Goal: Task Accomplishment & Management: Use online tool/utility

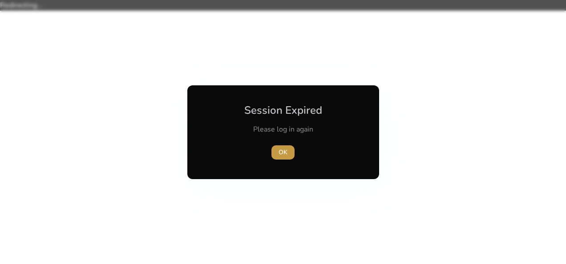
click at [282, 151] on span "OK" at bounding box center [282, 152] width 9 height 9
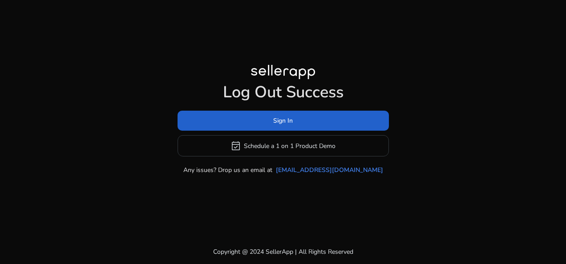
click at [281, 121] on span "Sign In" at bounding box center [283, 120] width 20 height 9
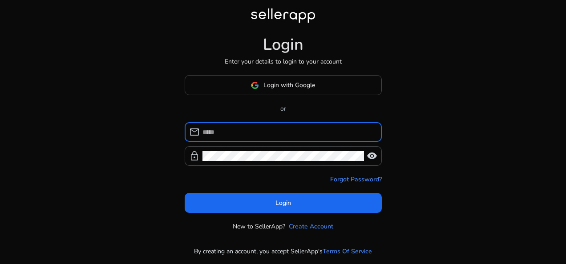
type input "**********"
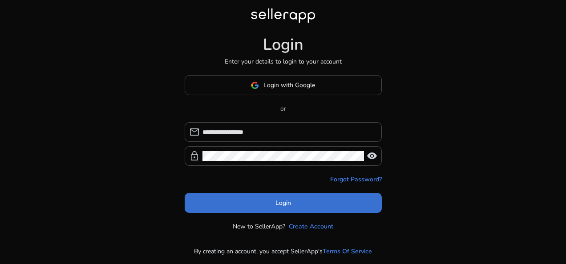
click at [281, 200] on span "Login" at bounding box center [283, 202] width 16 height 9
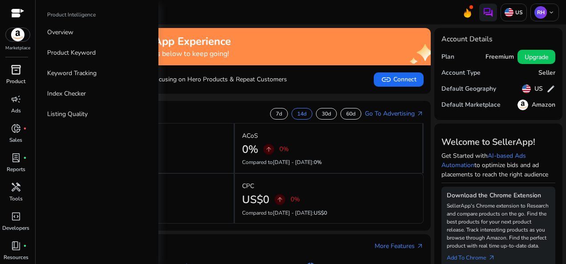
click at [16, 71] on span "inventory_2" at bounding box center [16, 70] width 11 height 11
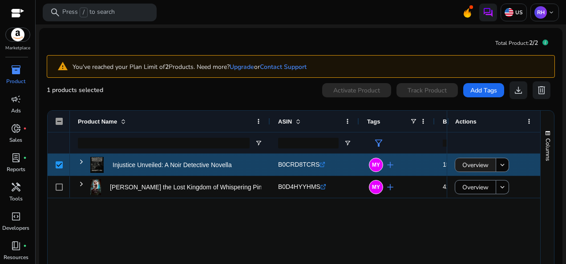
click at [478, 165] on span "Overview" at bounding box center [475, 165] width 26 height 18
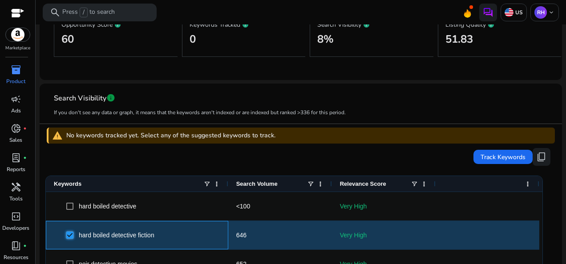
scroll to position [185, 0]
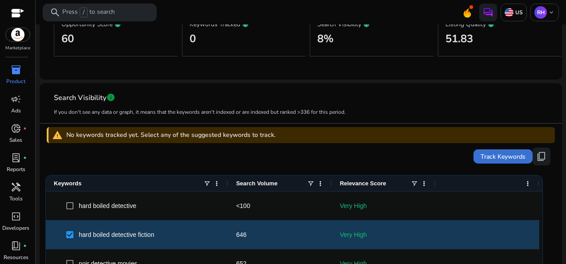
click at [494, 154] on span "Track Keywords" at bounding box center [502, 156] width 45 height 9
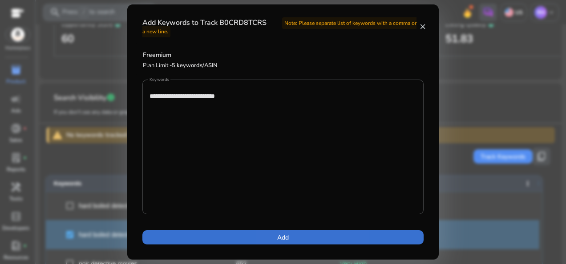
click at [291, 237] on span at bounding box center [282, 237] width 281 height 21
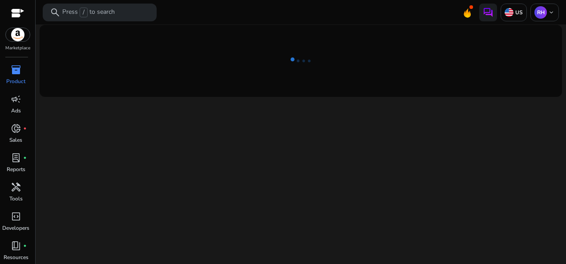
click at [288, 159] on div "We are getting things ready for you..." at bounding box center [300, 144] width 523 height 240
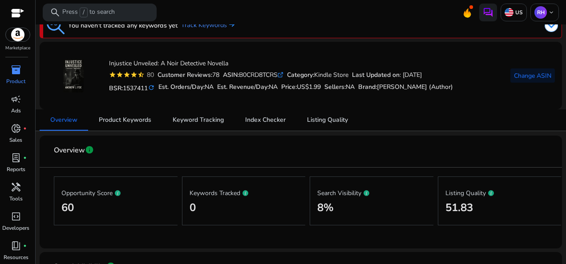
scroll to position [15, 0]
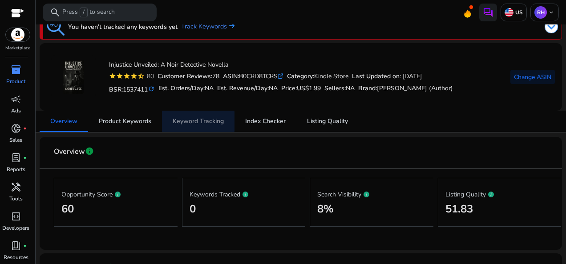
click at [198, 121] on span "Keyword Tracking" at bounding box center [198, 121] width 51 height 6
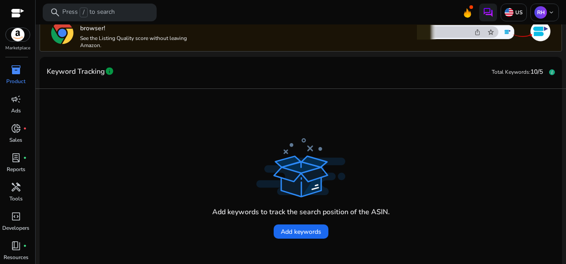
scroll to position [164, 0]
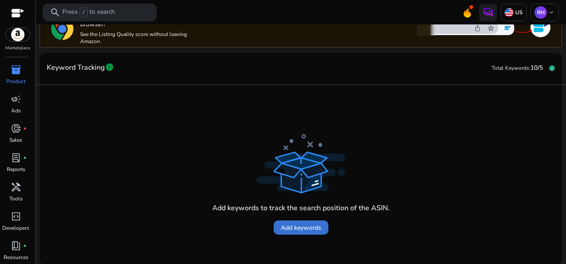
click at [309, 223] on span "Add keywords" at bounding box center [301, 227] width 40 height 9
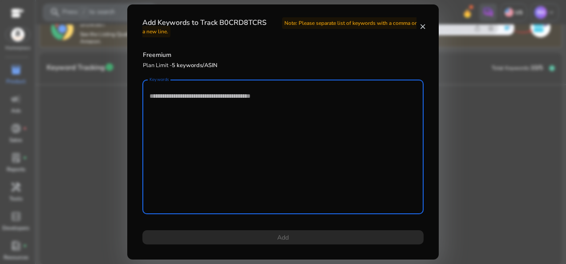
click at [198, 96] on textarea "Keywords" at bounding box center [282, 147] width 267 height 126
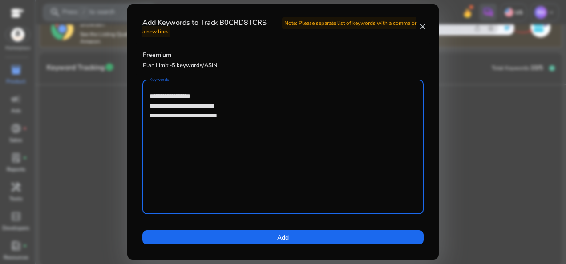
click at [234, 116] on textarea "**********" at bounding box center [282, 147] width 267 height 126
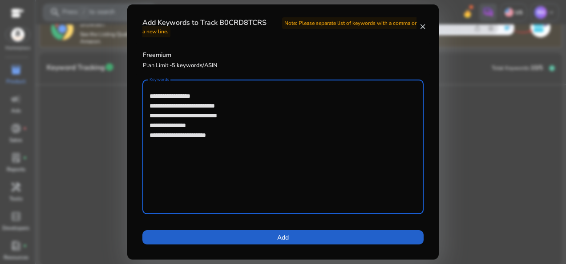
type textarea "**********"
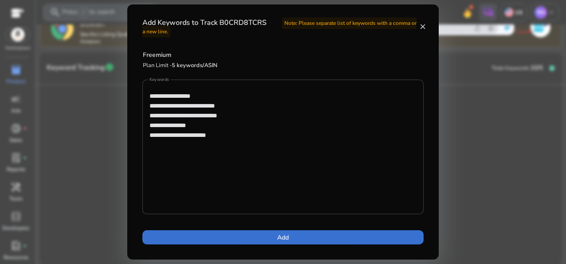
click at [276, 235] on span at bounding box center [282, 237] width 281 height 21
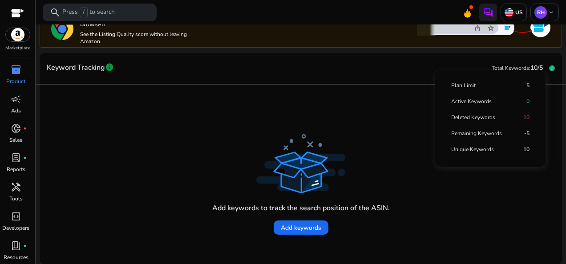
click at [549, 66] on icon at bounding box center [552, 68] width 6 height 6
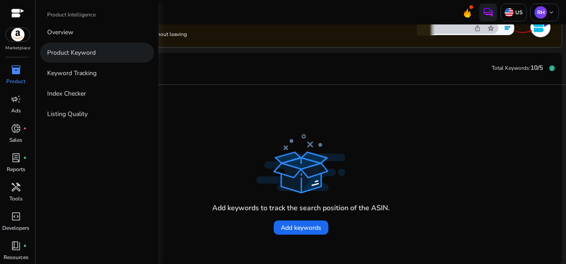
drag, startPoint x: 67, startPoint y: 70, endPoint x: 75, endPoint y: 60, distance: 13.3
click at [72, 67] on link "Keyword Tracking" at bounding box center [97, 73] width 114 height 20
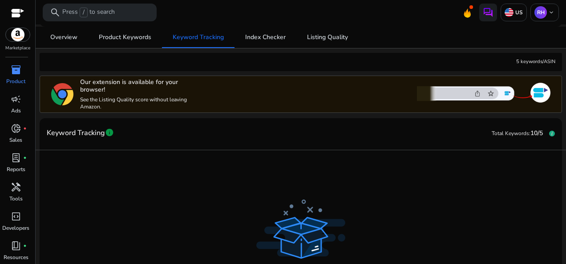
scroll to position [75, 0]
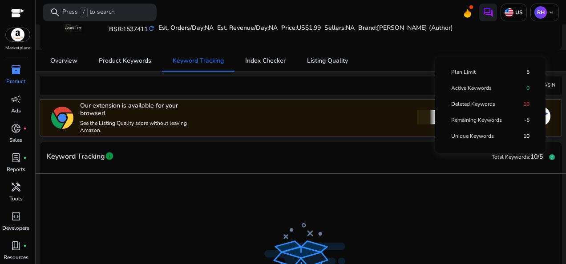
click at [549, 154] on icon at bounding box center [552, 157] width 6 height 6
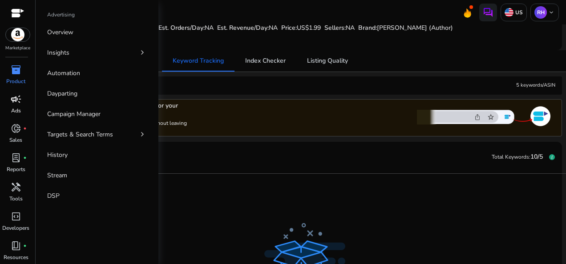
click at [17, 95] on span "campaign" at bounding box center [16, 99] width 11 height 11
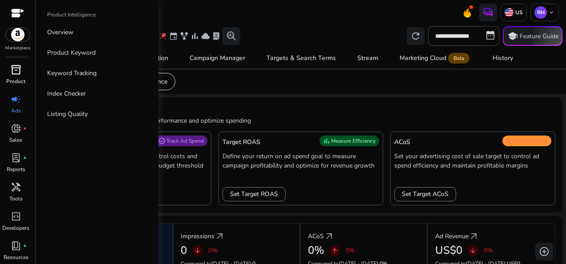
click at [14, 69] on span "inventory_2" at bounding box center [16, 70] width 11 height 11
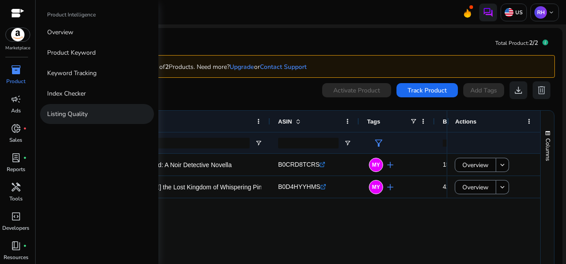
click at [70, 110] on p "Listing Quality" at bounding box center [67, 113] width 40 height 9
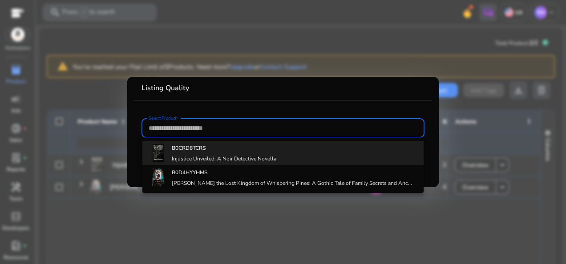
click at [192, 149] on b "B0CRD8TCRS" at bounding box center [189, 148] width 34 height 7
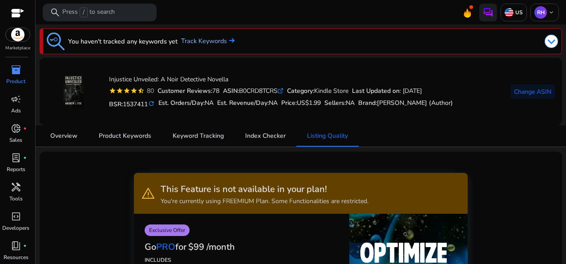
click at [196, 39] on link "Track Keywords" at bounding box center [207, 41] width 53 height 10
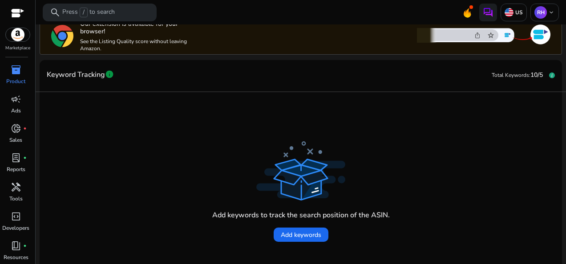
scroll to position [164, 0]
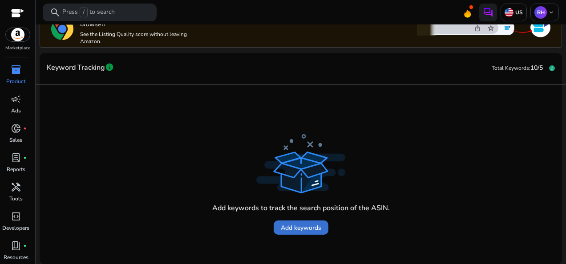
click at [292, 226] on span "Add keywords" at bounding box center [301, 227] width 40 height 9
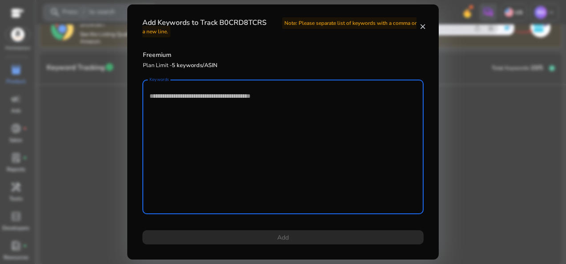
click at [170, 95] on textarea "Keywords" at bounding box center [282, 147] width 267 height 126
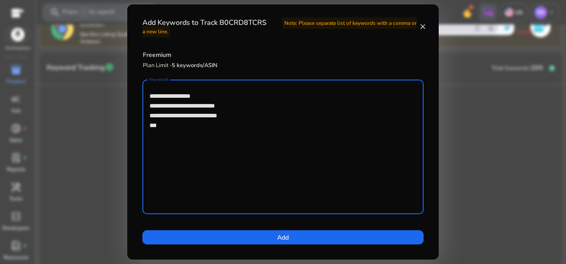
type textarea "**********"
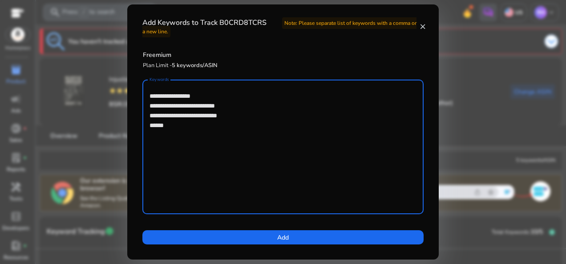
scroll to position [164, 0]
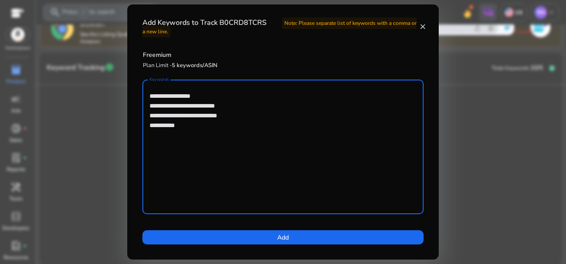
click at [191, 126] on textarea "**********" at bounding box center [282, 147] width 267 height 126
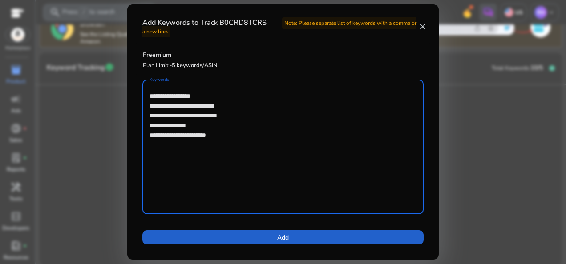
type textarea "**********"
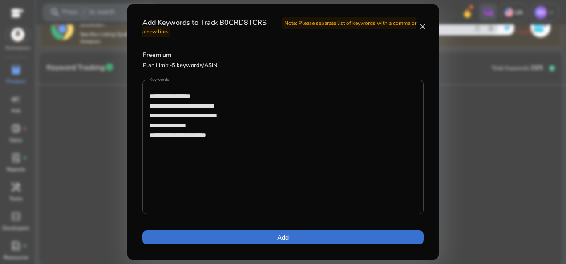
click at [285, 234] on span "Add" at bounding box center [283, 237] width 12 height 9
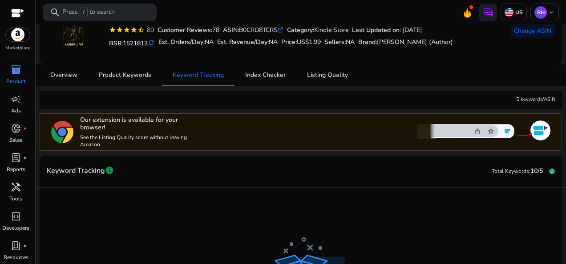
scroll to position [16, 0]
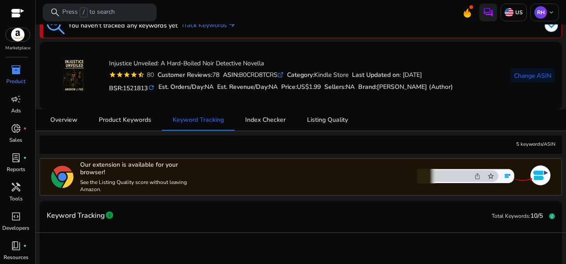
click at [19, 70] on span "inventory_2" at bounding box center [16, 70] width 11 height 11
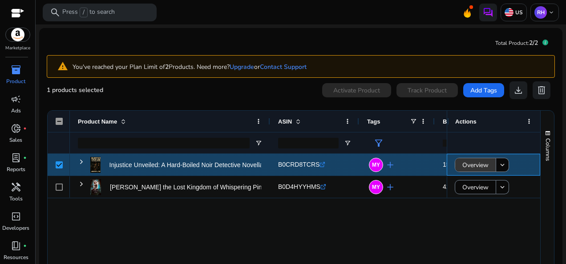
click at [464, 165] on span "Overview" at bounding box center [475, 165] width 26 height 18
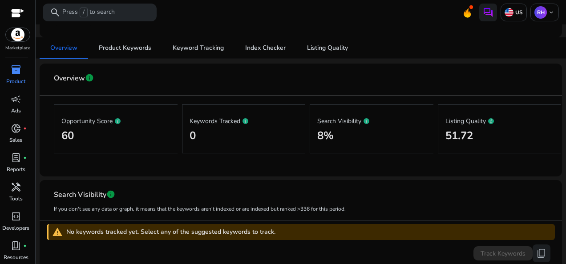
scroll to position [15, 0]
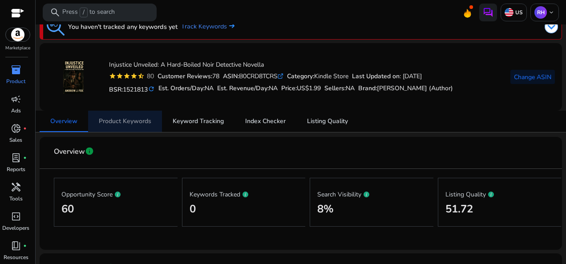
click at [144, 121] on span "Product Keywords" at bounding box center [125, 121] width 52 height 6
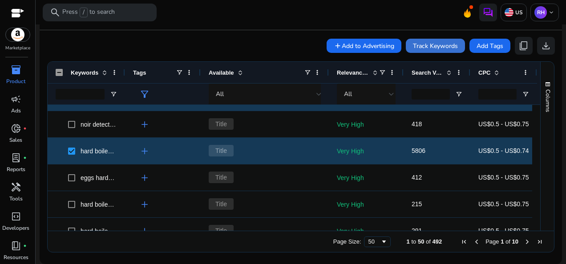
click at [432, 43] on span "Track Keywords" at bounding box center [435, 45] width 45 height 9
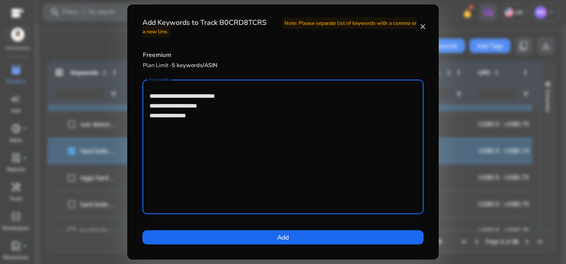
click at [217, 101] on textarea "**********" at bounding box center [282, 147] width 267 height 126
click at [207, 115] on textarea "**********" at bounding box center [282, 147] width 267 height 126
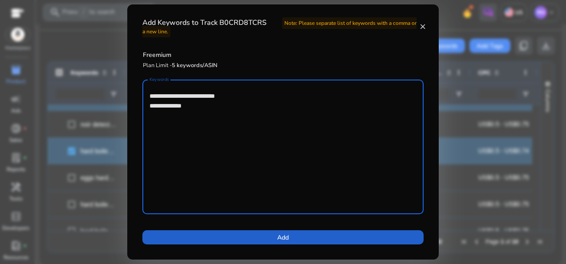
type textarea "**********"
click at [294, 234] on span at bounding box center [282, 237] width 281 height 21
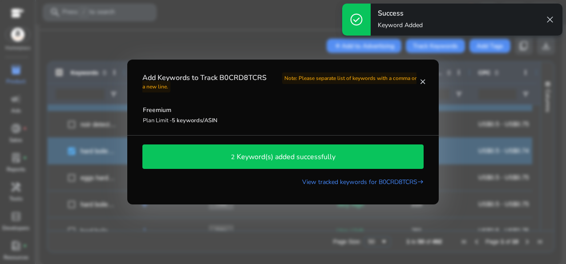
click at [293, 154] on h4 "Keyword(s) added successfully" at bounding box center [286, 157] width 99 height 8
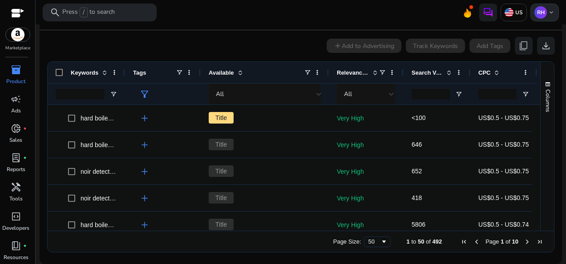
click at [542, 8] on div "RH keyboard_arrow_down" at bounding box center [544, 13] width 28 height 18
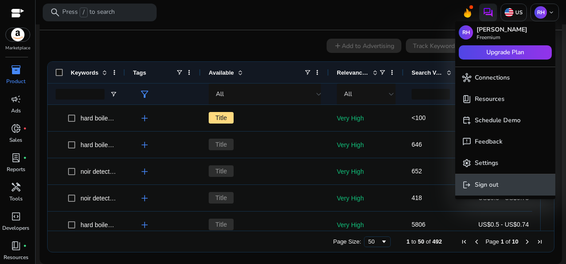
click at [488, 184] on p "Sign out" at bounding box center [487, 185] width 24 height 10
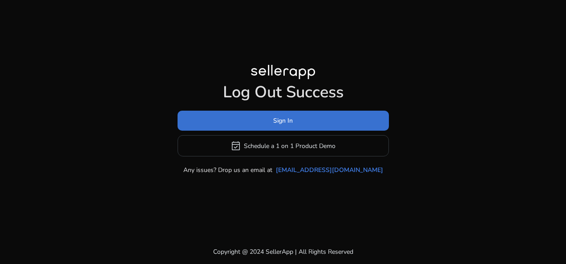
click at [286, 117] on span "Sign In" at bounding box center [283, 120] width 20 height 9
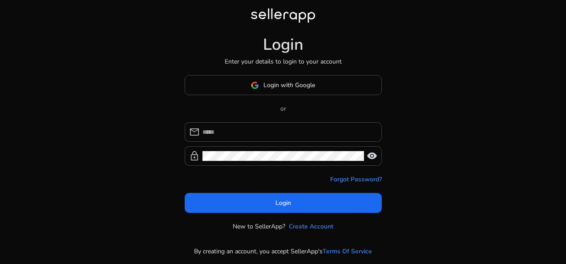
type input "**********"
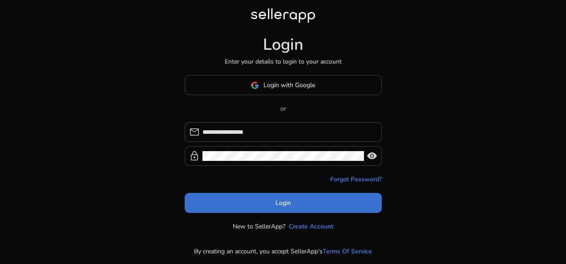
click at [268, 202] on span at bounding box center [283, 203] width 197 height 21
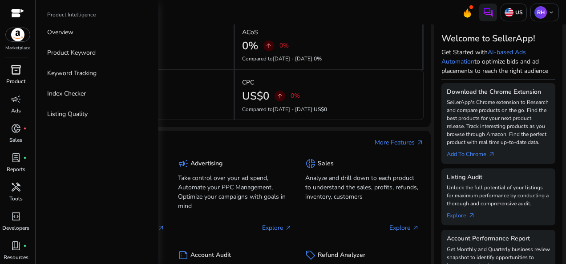
click at [22, 70] on div "inventory_2" at bounding box center [16, 70] width 25 height 14
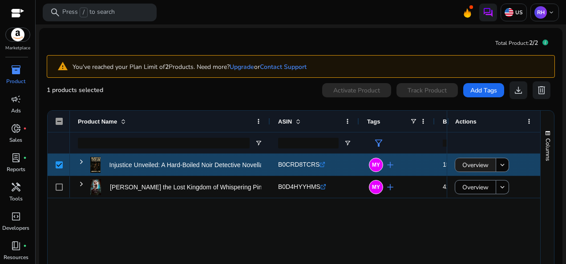
click at [464, 165] on span "Overview" at bounding box center [475, 165] width 26 height 18
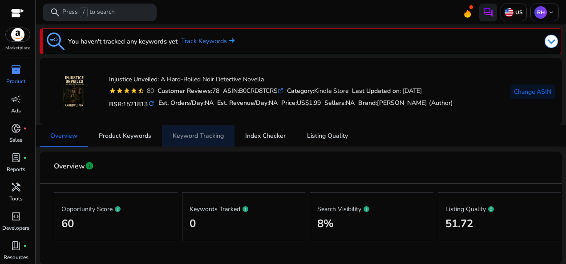
click at [198, 133] on span "Keyword Tracking" at bounding box center [198, 136] width 51 height 6
